Goal: Feedback & Contribution: Submit feedback/report problem

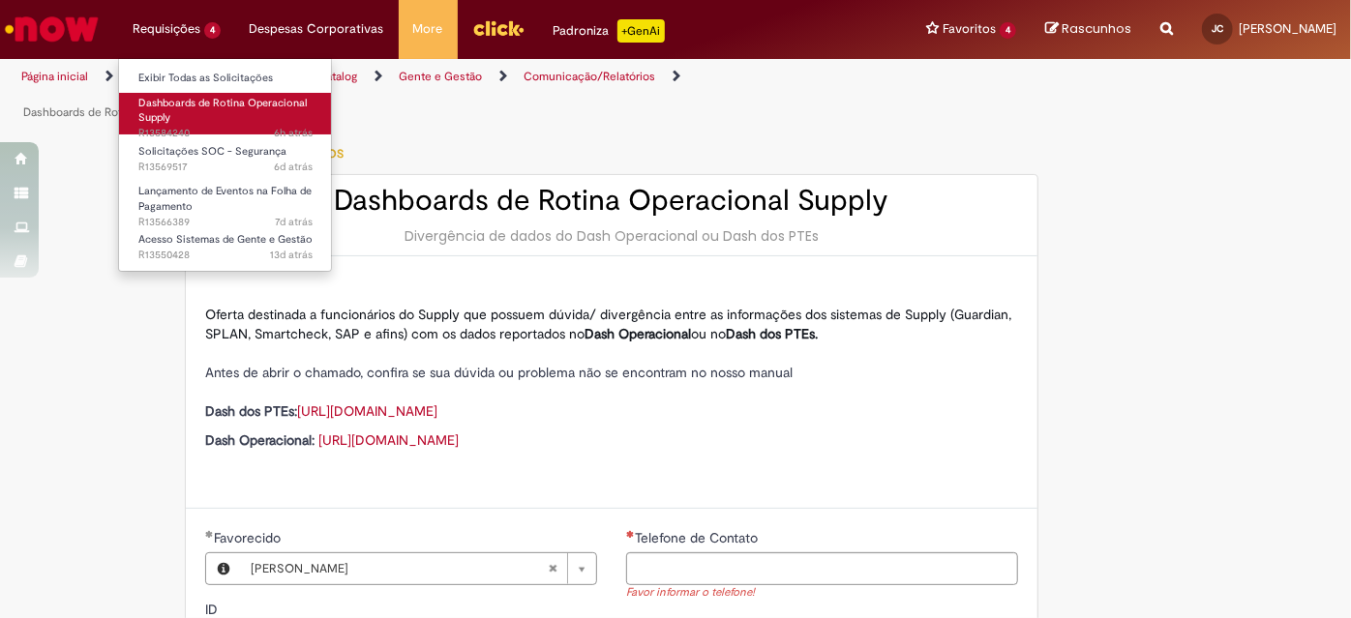
click at [248, 105] on span "Dashboards de Rotina Operacional Supply" at bounding box center [222, 111] width 168 height 30
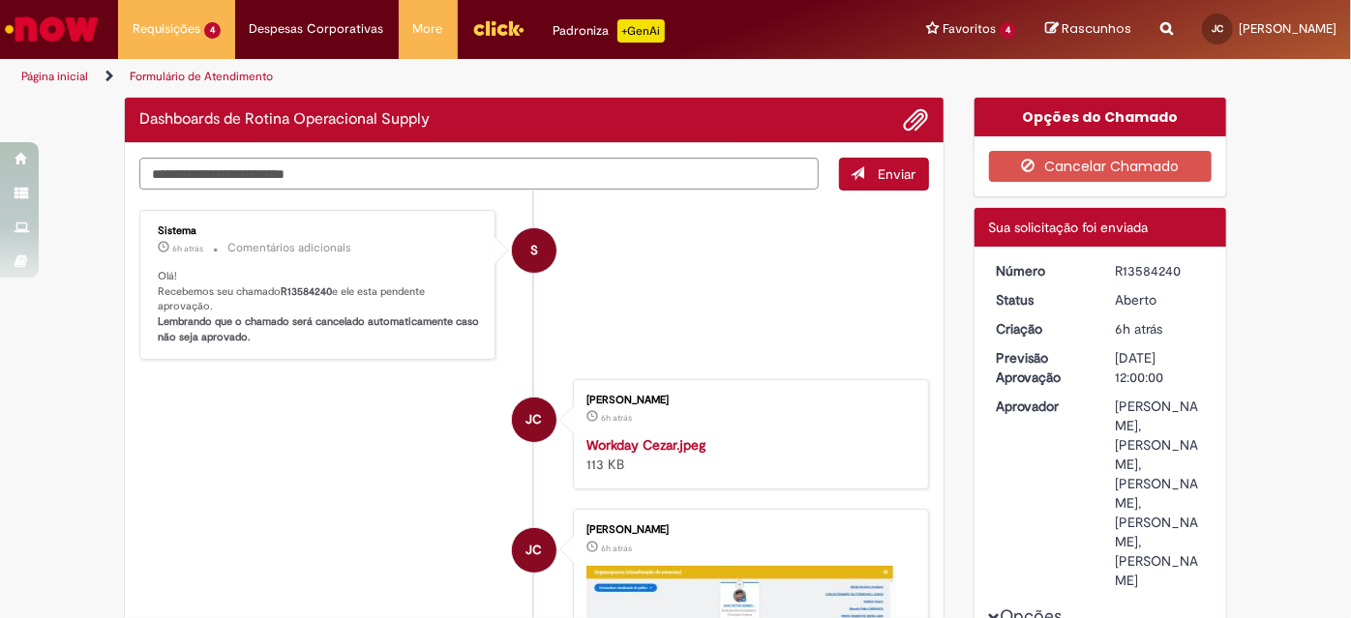
click at [665, 316] on li "S Sistema 6h atrás 6 horas atrás Comentários adicionais Olá! Recebemos seu cham…" at bounding box center [534, 285] width 790 height 151
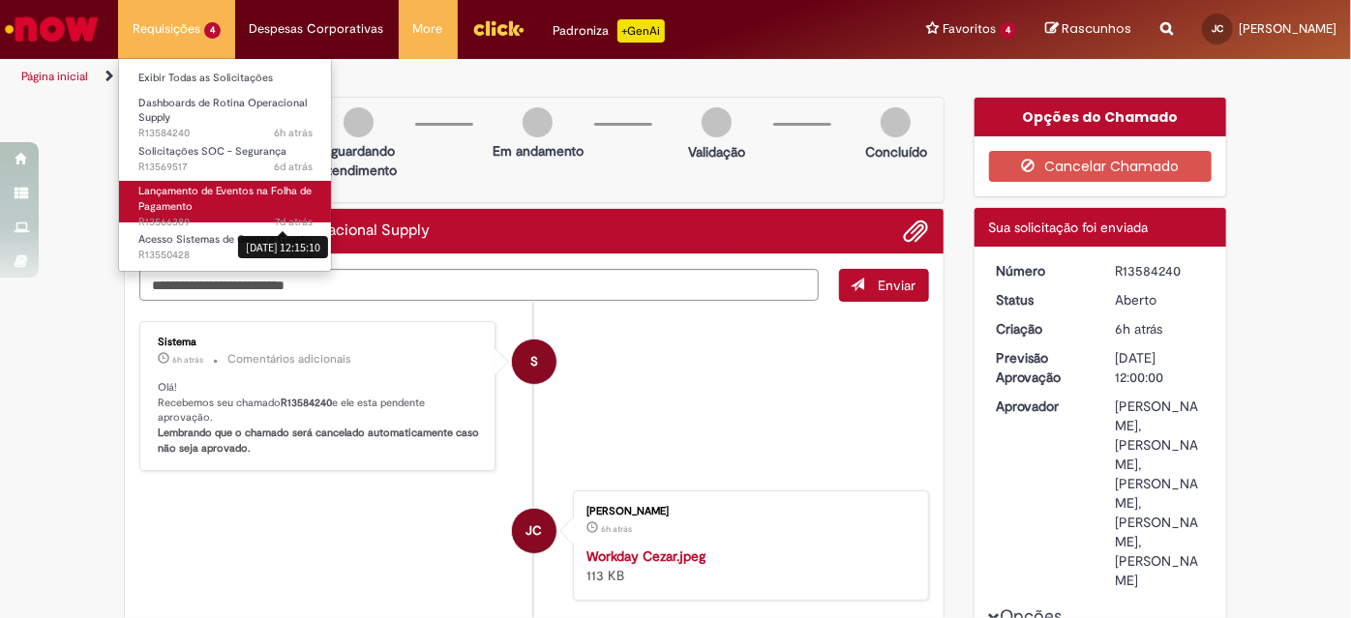
click at [285, 209] on link "Lançamento de Eventos na Folha de Pagamento 7d atrás 7 dias atrás [DATE] 12:15:…" at bounding box center [225, 202] width 213 height 42
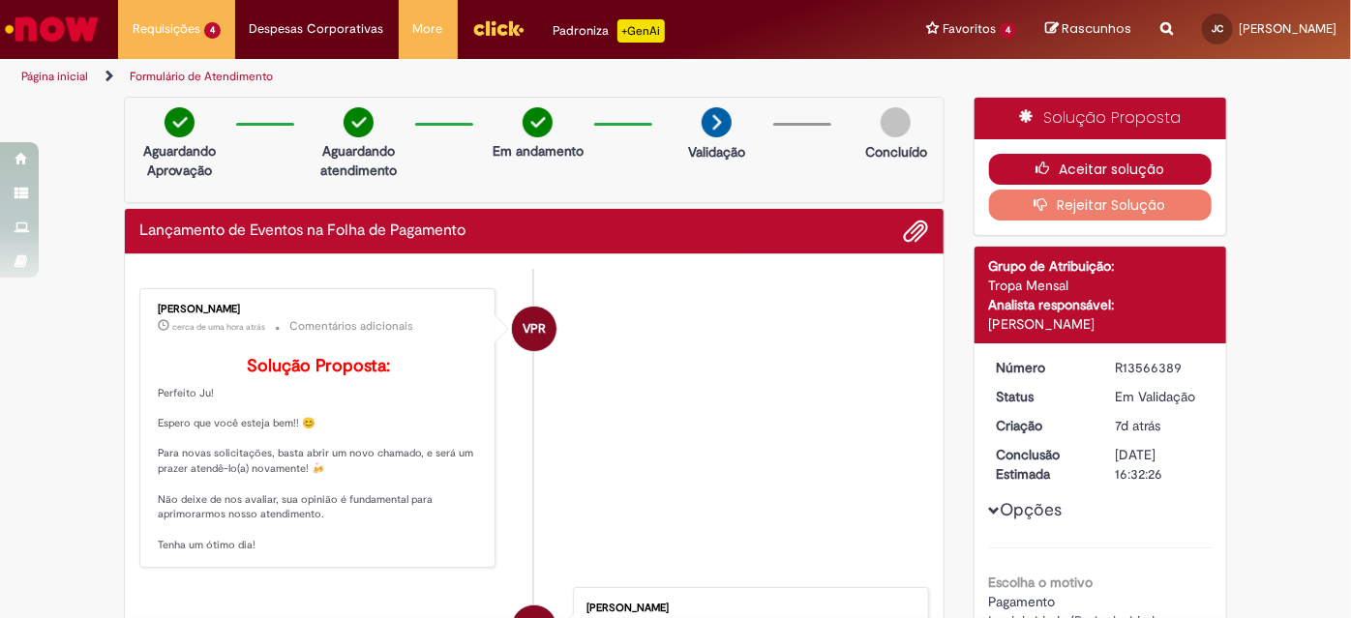
click at [1056, 166] on button "Aceitar solução" at bounding box center [1101, 169] width 224 height 31
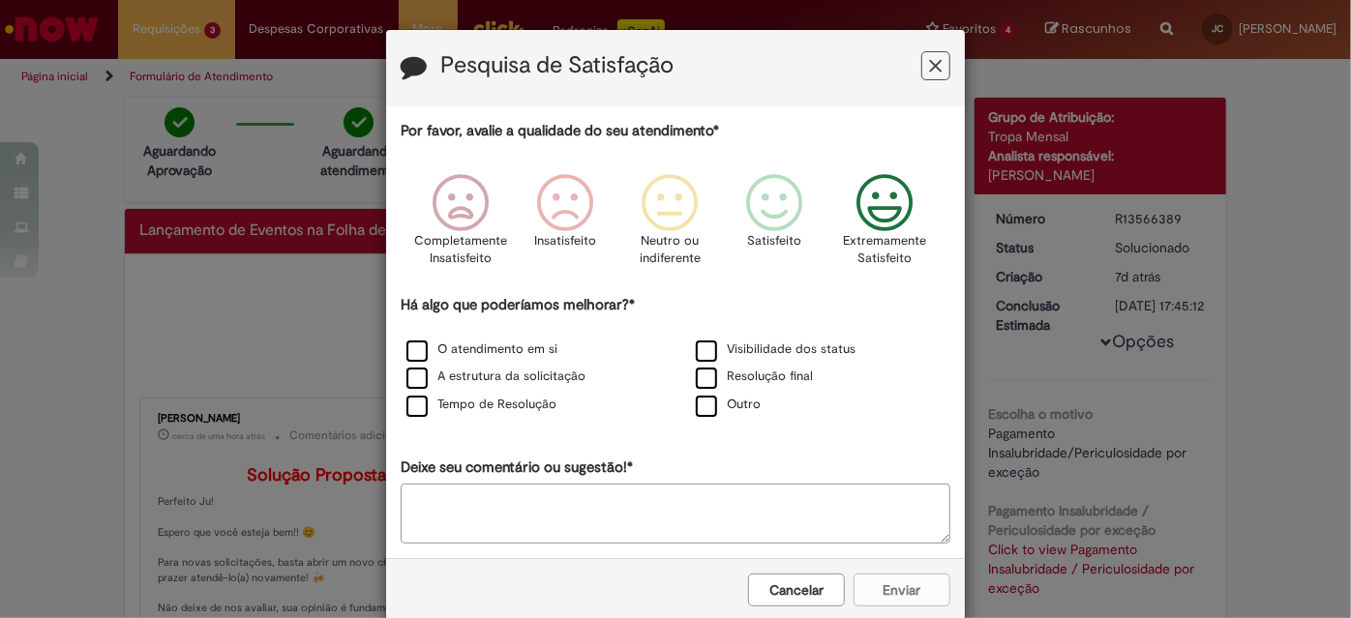
drag, startPoint x: 880, startPoint y: 226, endPoint x: 870, endPoint y: 255, distance: 29.7
click at [880, 226] on icon "Feedback" at bounding box center [885, 203] width 73 height 58
click at [707, 414] on label "Outro" at bounding box center [728, 405] width 65 height 18
click at [855, 535] on textarea "Deixe seu comentário ou sugestão!*" at bounding box center [676, 514] width 550 height 60
type textarea "**********"
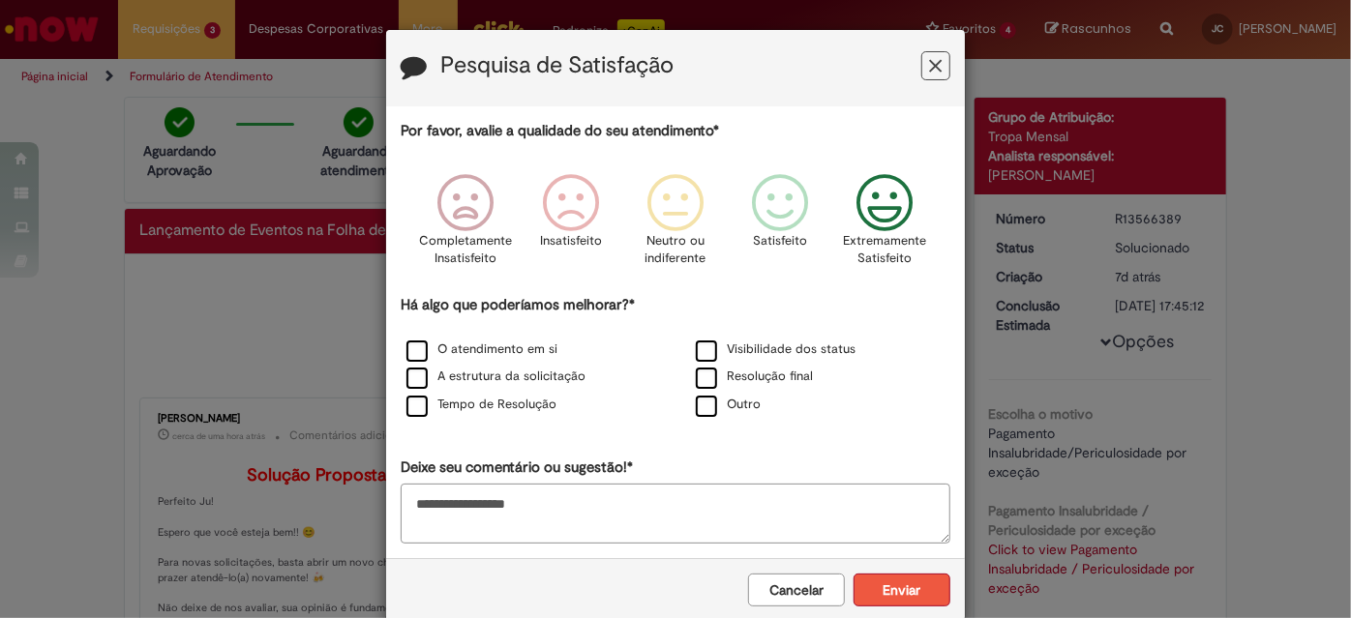
click at [884, 592] on button "Enviar" at bounding box center [902, 590] width 97 height 33
